Goal: Information Seeking & Learning: Find specific page/section

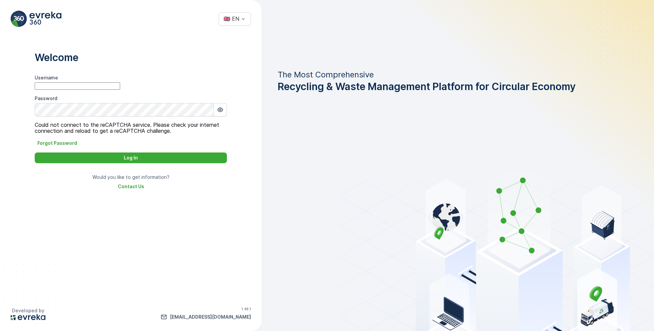
click at [120, 90] on input "Username" at bounding box center [77, 85] width 85 height 7
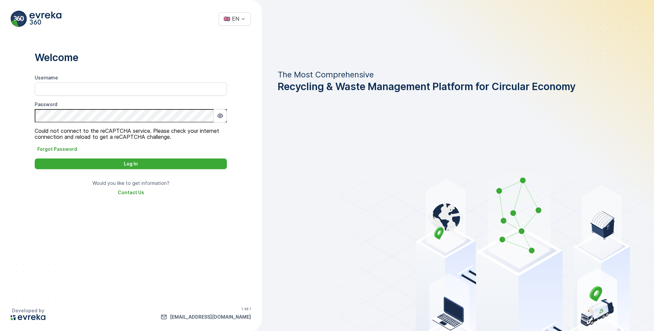
type input "Dhekra.Zribi"
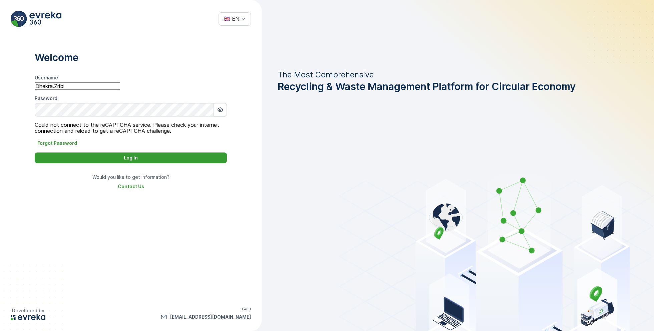
click at [151, 161] on div "Log In" at bounding box center [131, 158] width 184 height 7
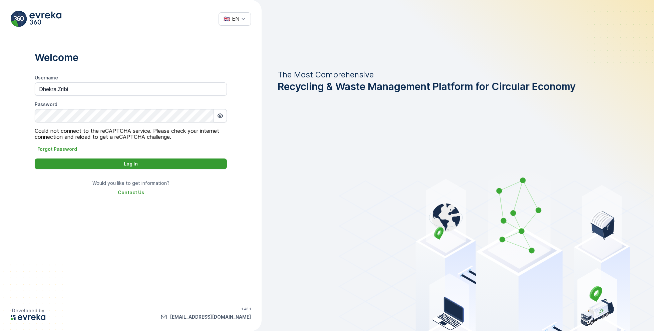
click at [151, 163] on div "Log In" at bounding box center [131, 164] width 184 height 7
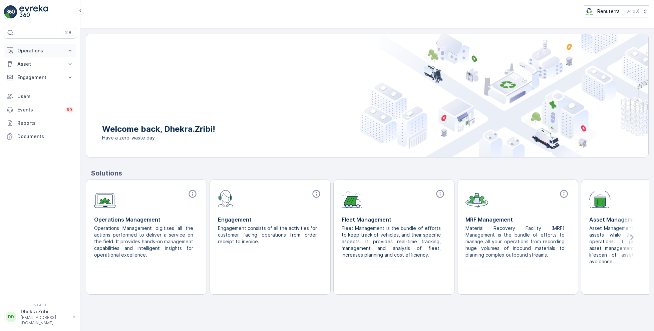
click at [43, 53] on p "Operations" at bounding box center [39, 50] width 45 height 7
click at [31, 72] on p "Planning" at bounding box center [26, 71] width 19 height 7
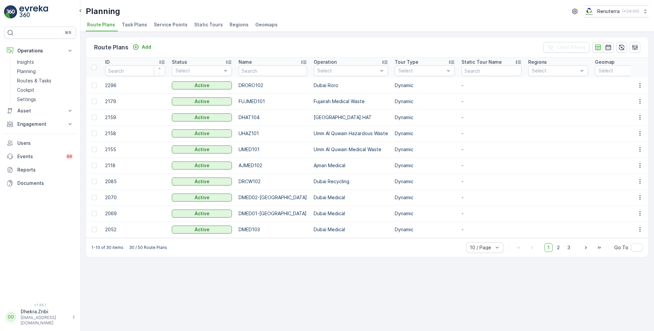
drag, startPoint x: 40, startPoint y: 79, endPoint x: 230, endPoint y: 2, distance: 204.8
click at [0, 0] on div "⌘B Operations Insights Planning Routes & Tasks Cockpit Settings Asset Assets En…" at bounding box center [40, 165] width 80 height 331
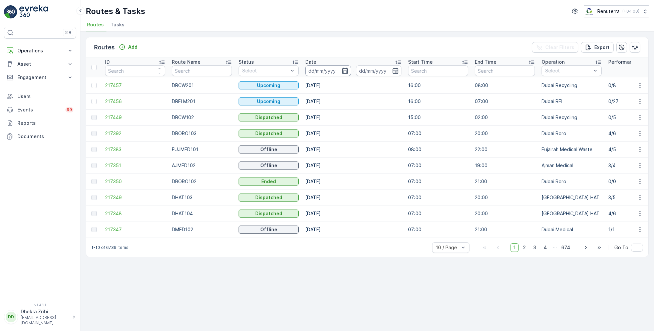
click at [336, 72] on input at bounding box center [328, 70] width 46 height 11
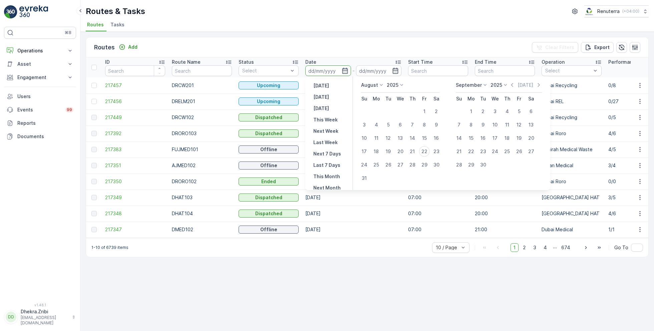
click at [337, 72] on input at bounding box center [328, 70] width 46 height 11
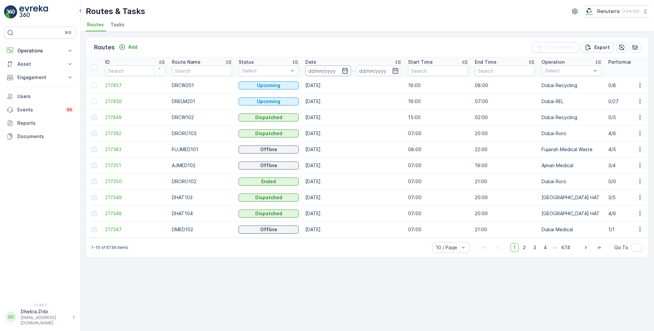
click at [337, 72] on input at bounding box center [328, 70] width 46 height 11
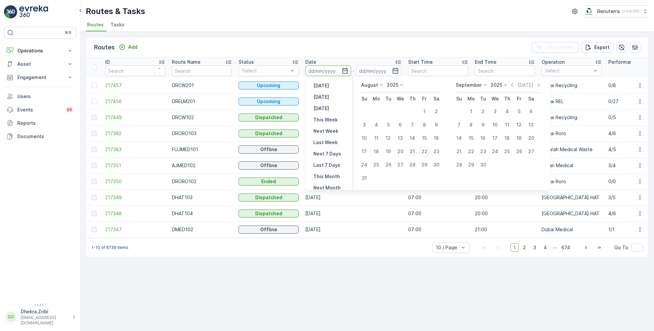
click at [411, 149] on div "21" at bounding box center [412, 151] width 11 height 11
type input "21.08.2025"
click at [411, 149] on div "21" at bounding box center [412, 151] width 11 height 11
type input "21.08.2025"
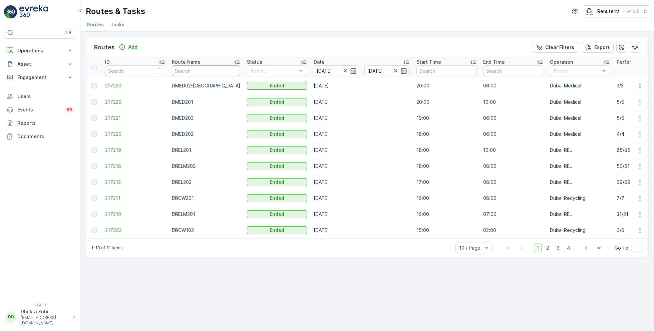
click at [217, 73] on input "text" at bounding box center [206, 70] width 68 height 11
type input "102"
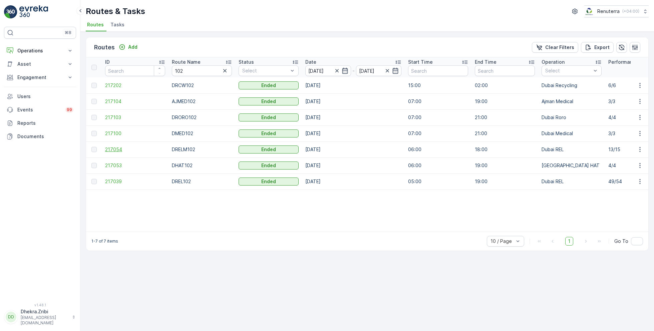
click at [124, 150] on span "217054" at bounding box center [135, 149] width 60 height 7
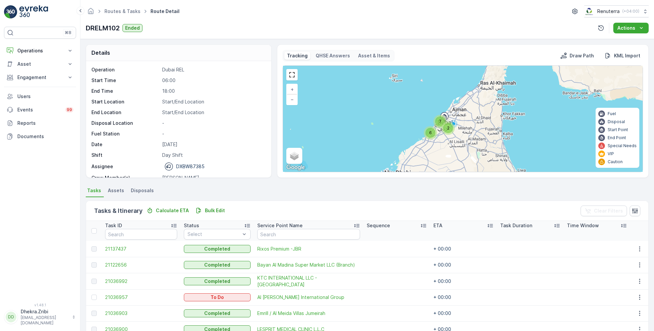
click at [442, 117] on div "7" at bounding box center [440, 121] width 10 height 10
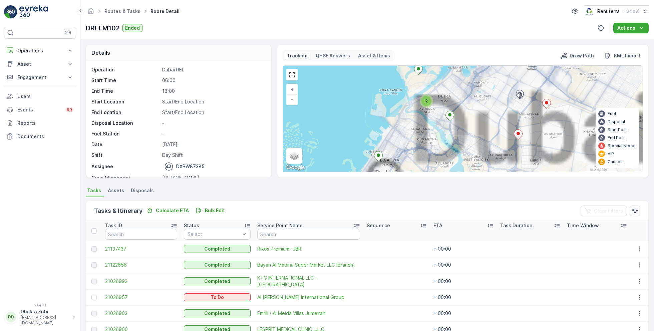
drag, startPoint x: 465, startPoint y: 132, endPoint x: 465, endPoint y: 93, distance: 38.4
click at [465, 93] on div "2 2 + − Satellite Roadmap Terrain Hybrid Leaflet Keyboard shortcuts Map Data Ma…" at bounding box center [463, 119] width 360 height 106
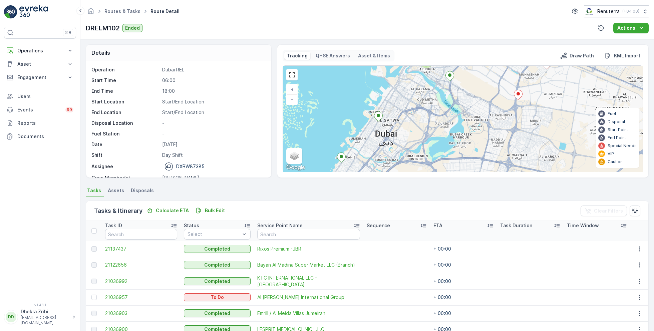
click at [518, 97] on icon at bounding box center [518, 95] width 8 height 10
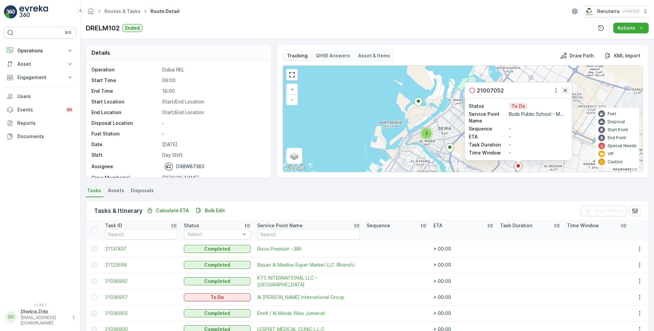
click at [565, 90] on icon "button" at bounding box center [565, 90] width 7 height 7
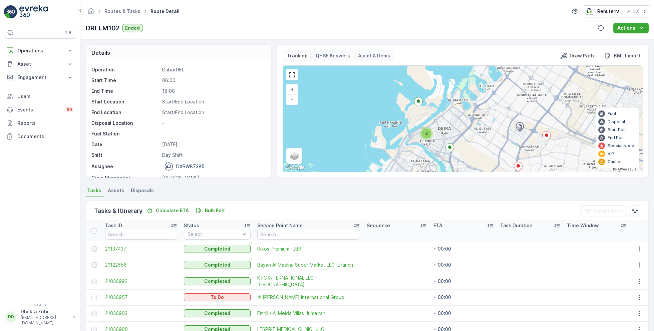
drag, startPoint x: 519, startPoint y: 137, endPoint x: 519, endPoint y: 91, distance: 46.1
click at [519, 93] on div "2 2 + − Satellite Roadmap Terrain Hybrid Leaflet Keyboard shortcuts Map Data Ma…" at bounding box center [463, 119] width 360 height 106
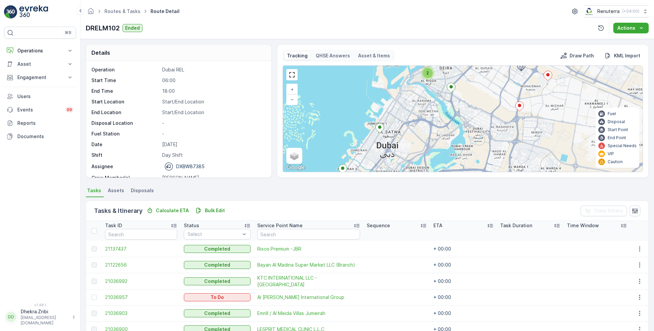
drag, startPoint x: 494, startPoint y: 120, endPoint x: 496, endPoint y: 106, distance: 14.2
click at [496, 108] on div "2 2 Start/End Location + − Satellite Roadmap Terrain Hybrid Leaflet Keyboard sh…" at bounding box center [463, 119] width 360 height 106
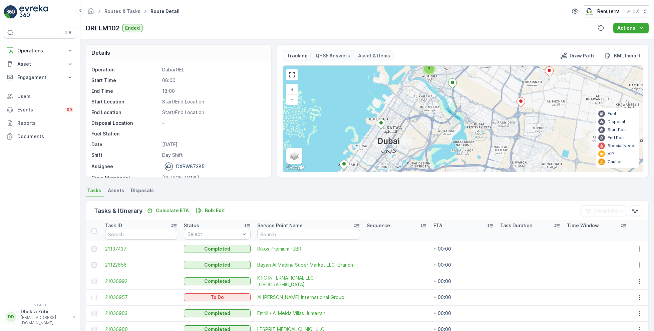
drag, startPoint x: 490, startPoint y: 148, endPoint x: 504, endPoint y: 113, distance: 37.9
click at [503, 113] on div "2 2 Start/End Location + − Satellite Roadmap Terrain Hybrid Leaflet Keyboard sh…" at bounding box center [463, 119] width 360 height 106
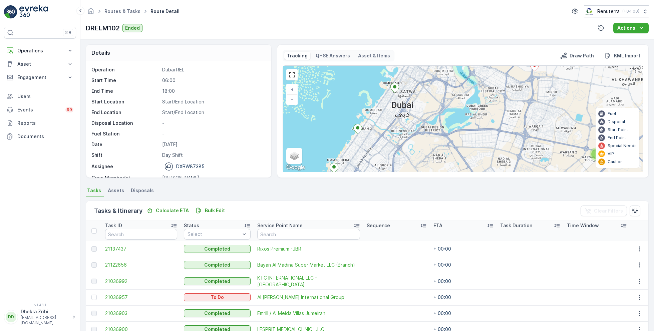
drag, startPoint x: 441, startPoint y: 125, endPoint x: 481, endPoint y: 73, distance: 66.6
click at [480, 75] on div "2 2 Start/End Location + − Satellite Roadmap Terrain Hybrid Leaflet Keyboard sh…" at bounding box center [463, 119] width 360 height 106
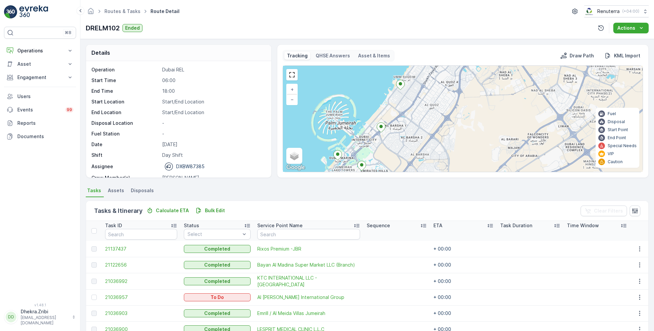
drag, startPoint x: 455, startPoint y: 133, endPoint x: 461, endPoint y: 96, distance: 38.0
click at [455, 128] on div "2 2 Start/End Location + − Satellite Roadmap Terrain Hybrid Leaflet Keyboard sh…" at bounding box center [463, 119] width 360 height 106
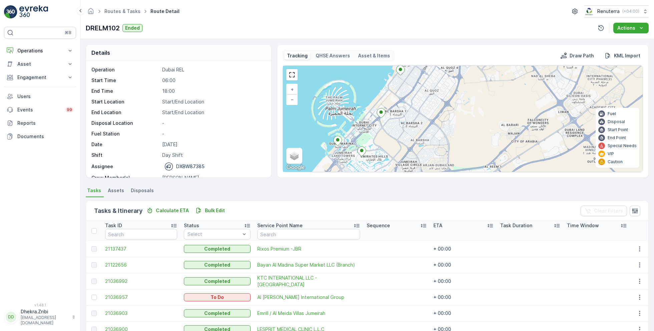
drag, startPoint x: 461, startPoint y: 143, endPoint x: 473, endPoint y: 58, distance: 85.9
click at [472, 61] on div "Tracking QHSE Answers Asset & Items Draw Path KML Import 2 2 Start/End Location…" at bounding box center [463, 111] width 360 height 122
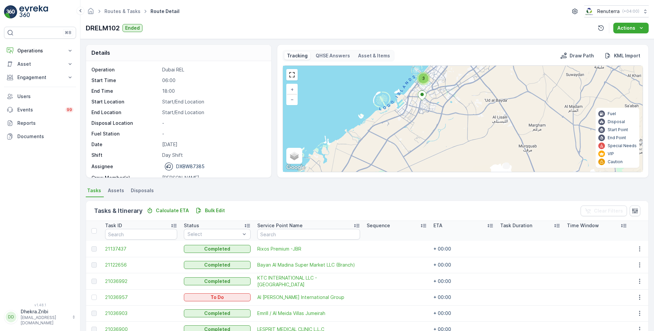
scroll to position [98, 0]
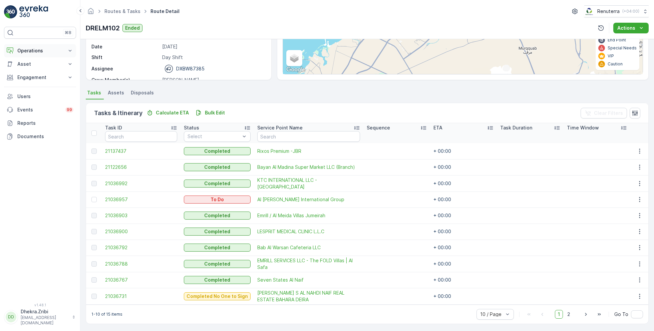
click at [36, 56] on button "Operations" at bounding box center [40, 50] width 72 height 13
click at [40, 63] on link "Insights" at bounding box center [45, 61] width 62 height 9
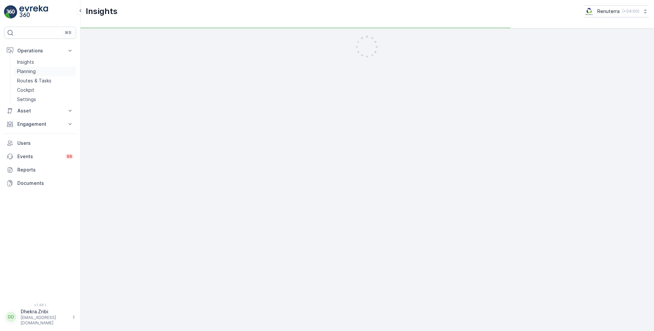
click at [39, 72] on link "Planning" at bounding box center [45, 71] width 62 height 9
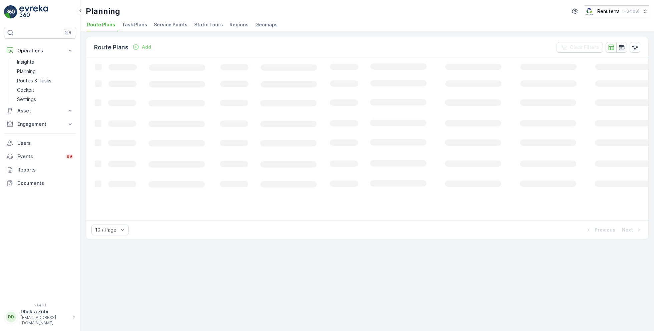
click at [159, 32] on div "Route Plans Add Clear Filters Loading... 10 / Page Previous Next" at bounding box center [367, 181] width 574 height 299
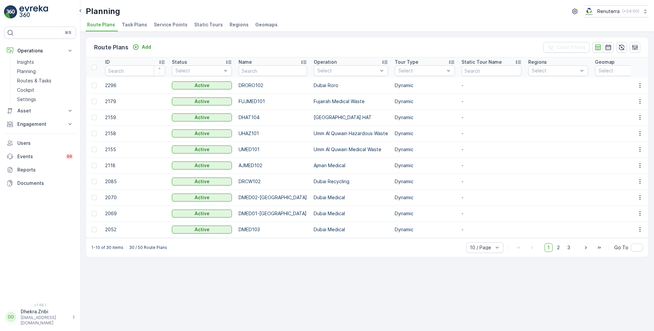
click at [166, 25] on span "Service Points" at bounding box center [171, 24] width 34 height 7
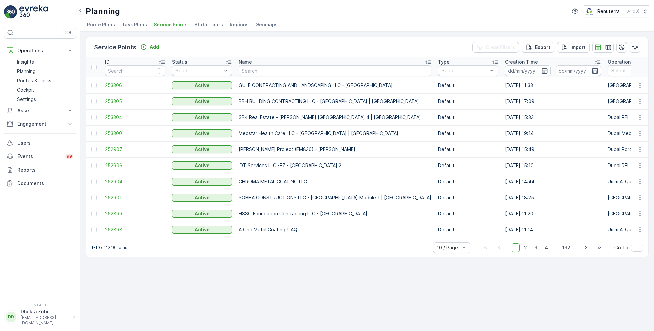
click at [275, 64] on div "Name" at bounding box center [335, 62] width 193 height 7
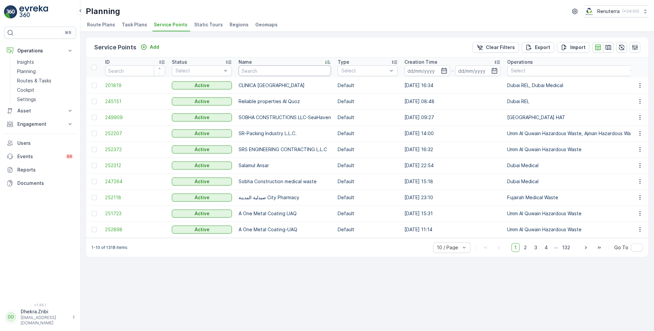
click at [263, 70] on input "text" at bounding box center [285, 70] width 92 height 11
type input "NMC"
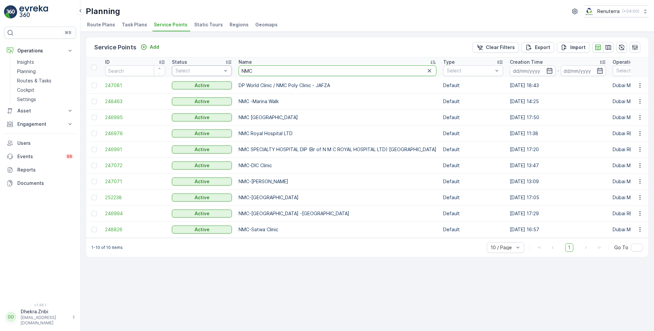
drag, startPoint x: 264, startPoint y: 72, endPoint x: 224, endPoint y: 72, distance: 40.0
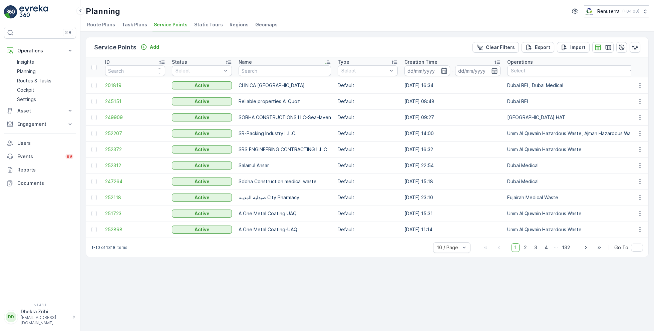
click at [264, 76] on th "Name" at bounding box center [284, 67] width 99 height 20
click at [264, 75] on input "text" at bounding box center [285, 70] width 92 height 11
type input "Khli"
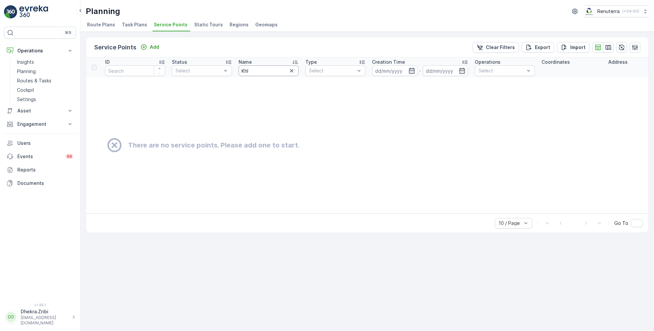
click at [267, 73] on input "Khl" at bounding box center [269, 70] width 60 height 11
type input "Khail"
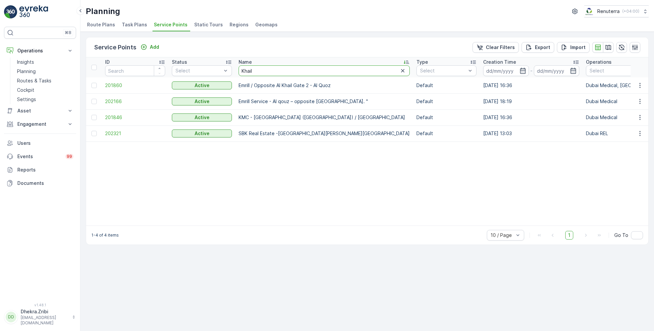
drag, startPoint x: 280, startPoint y: 71, endPoint x: 223, endPoint y: 75, distance: 57.3
drag, startPoint x: 266, startPoint y: 69, endPoint x: 224, endPoint y: 68, distance: 42.1
type input "Ibrah"
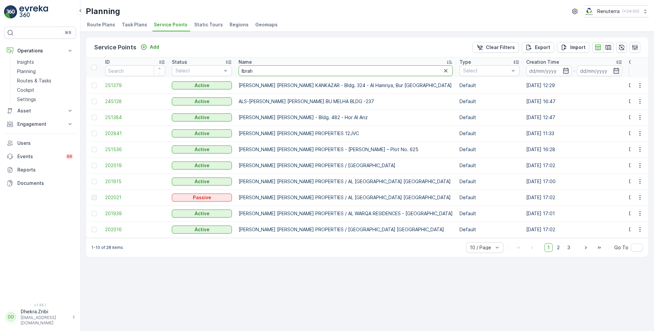
drag, startPoint x: 262, startPoint y: 71, endPoint x: 240, endPoint y: 73, distance: 22.1
click at [240, 73] on input "Ibrah" at bounding box center [346, 70] width 214 height 11
type input "KHALIL"
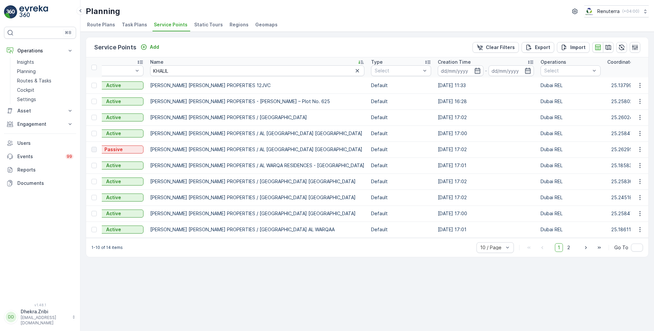
scroll to position [0, 90]
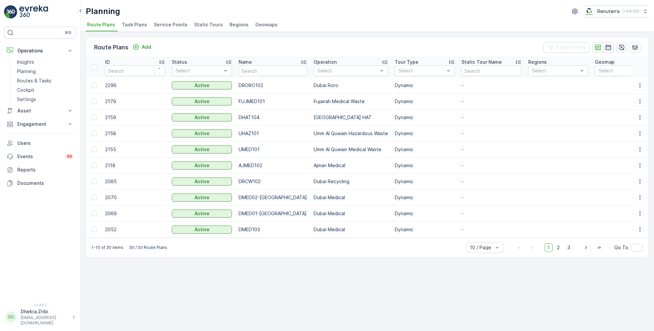
click at [184, 29] on li "Service Points" at bounding box center [172, 25] width 38 height 11
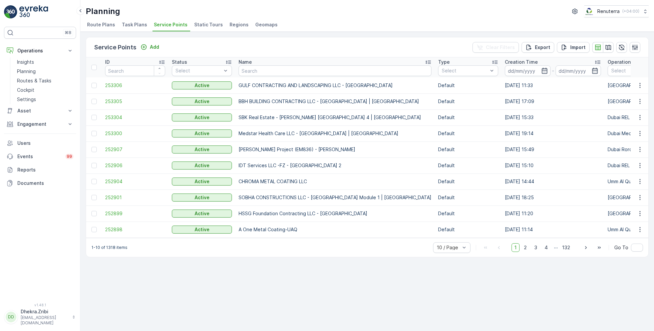
drag, startPoint x: 47, startPoint y: 79, endPoint x: 179, endPoint y: 11, distance: 147.8
click at [0, 0] on div "⌘B Operations Insights Planning Routes & Tasks Cockpit Settings Asset Assets En…" at bounding box center [40, 165] width 80 height 331
